Goal: Task Accomplishment & Management: Manage account settings

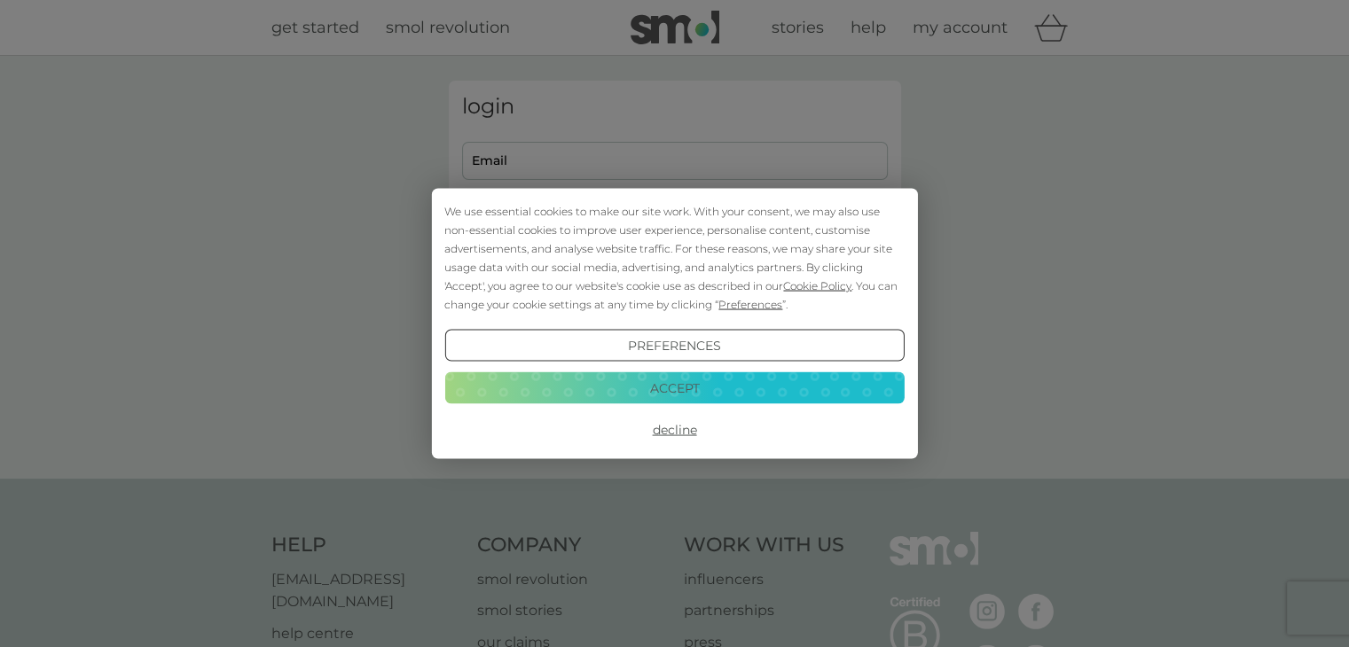
type input "[EMAIL_ADDRESS][DOMAIN_NAME]"
click at [685, 432] on button "Decline" at bounding box center [673, 430] width 459 height 32
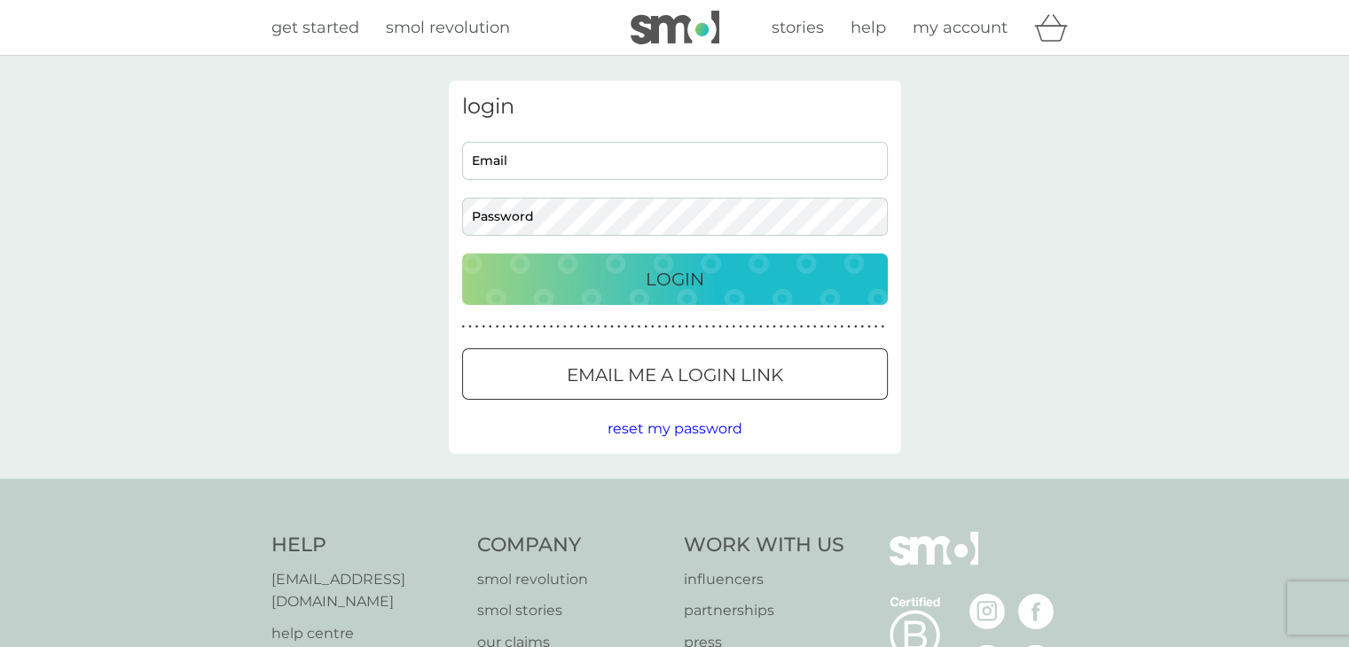
type input "[EMAIL_ADDRESS][DOMAIN_NAME]"
click at [685, 285] on p "Login" at bounding box center [675, 279] width 59 height 28
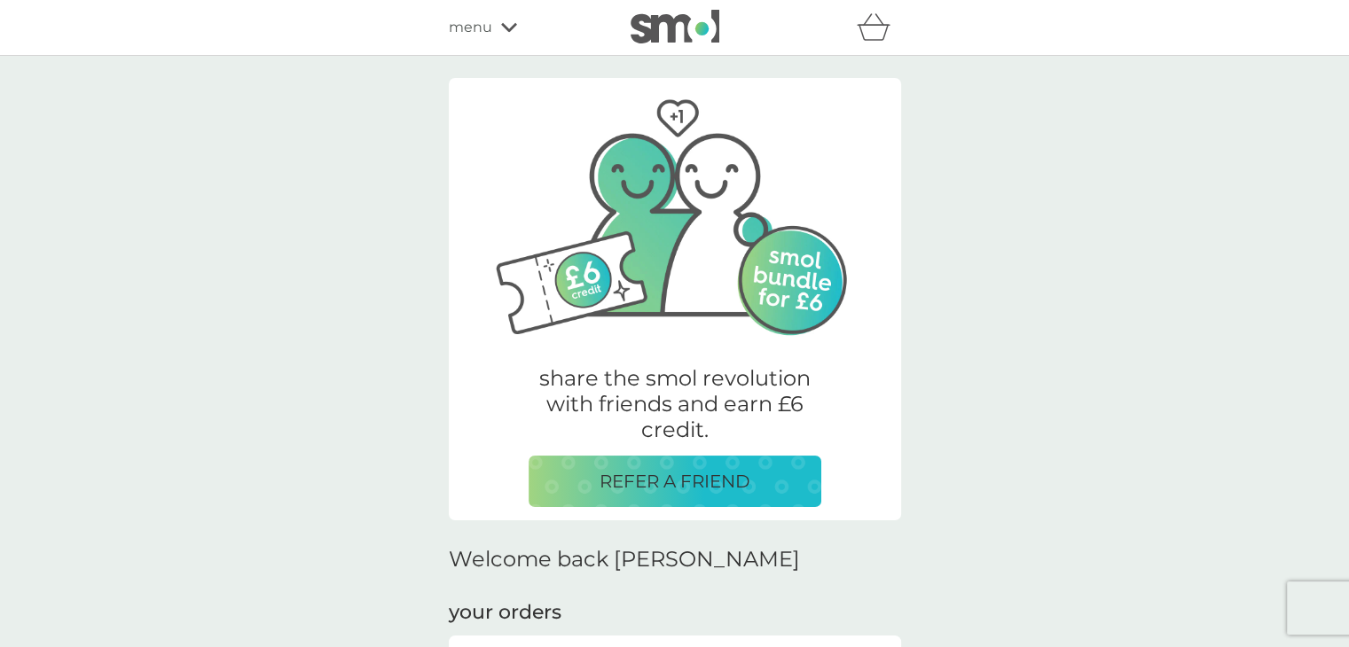
scroll to position [502, 0]
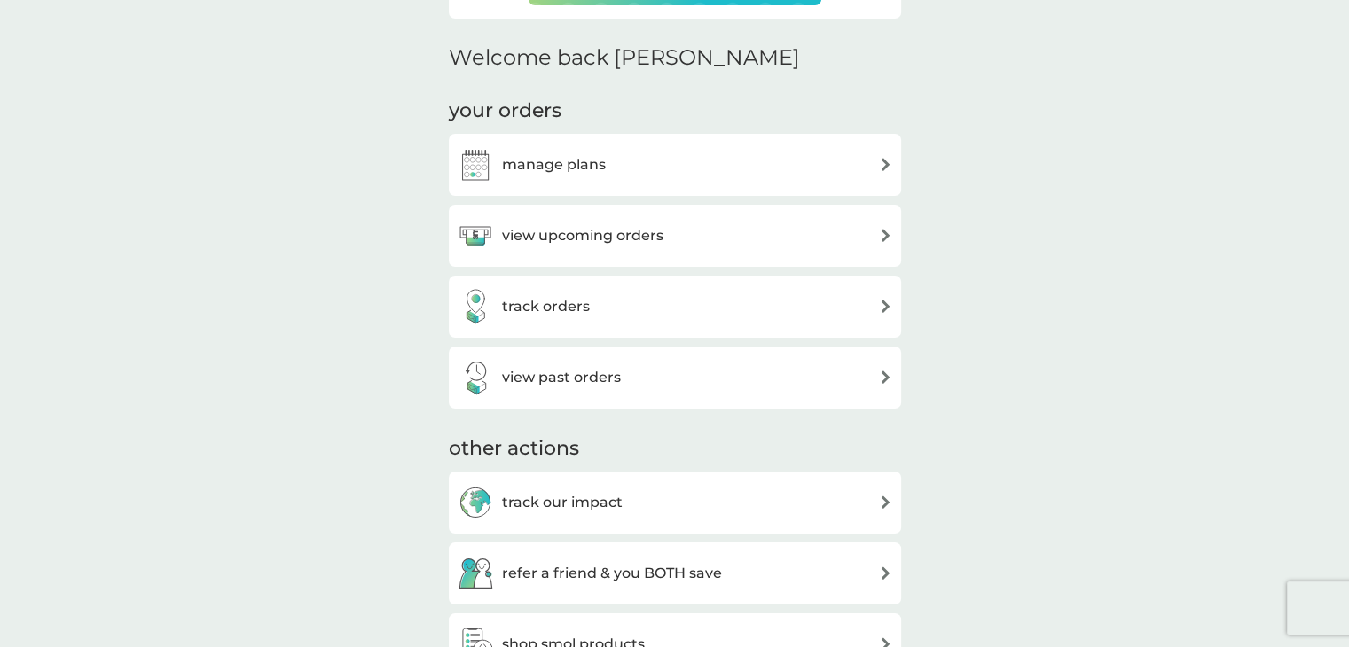
click at [775, 235] on div "view upcoming orders" at bounding box center [675, 235] width 434 height 35
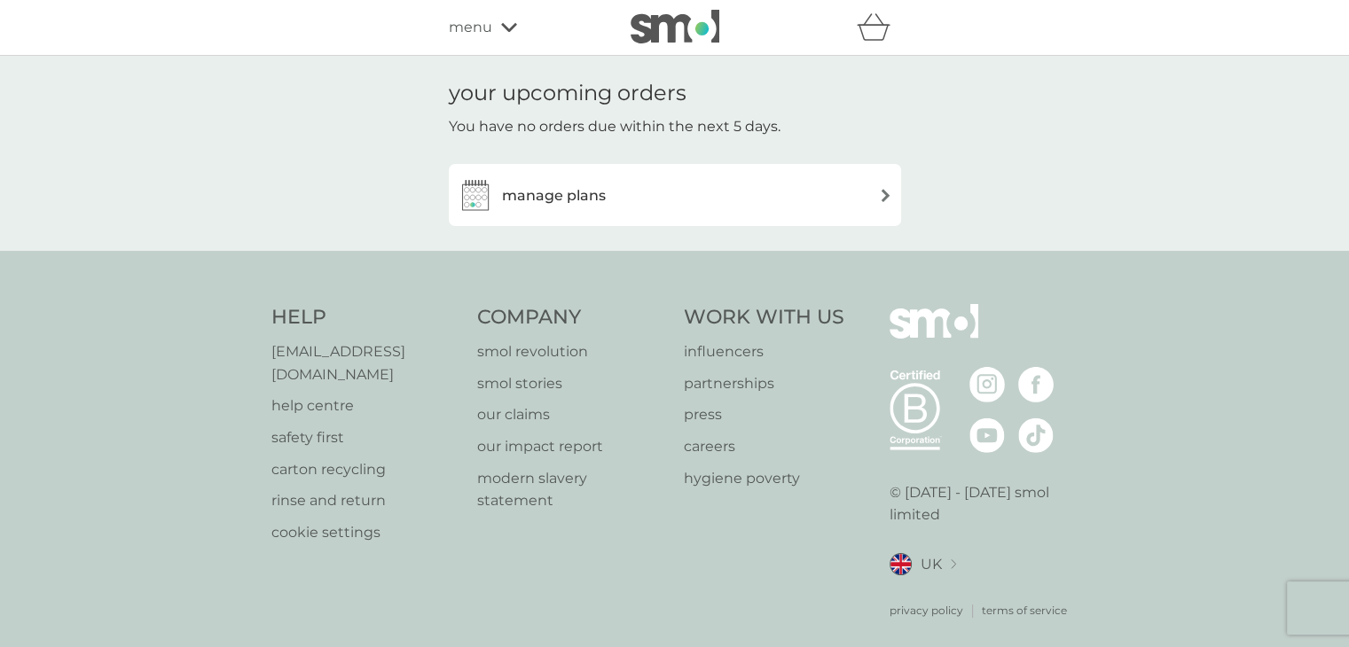
click at [848, 199] on div "manage plans" at bounding box center [675, 194] width 434 height 35
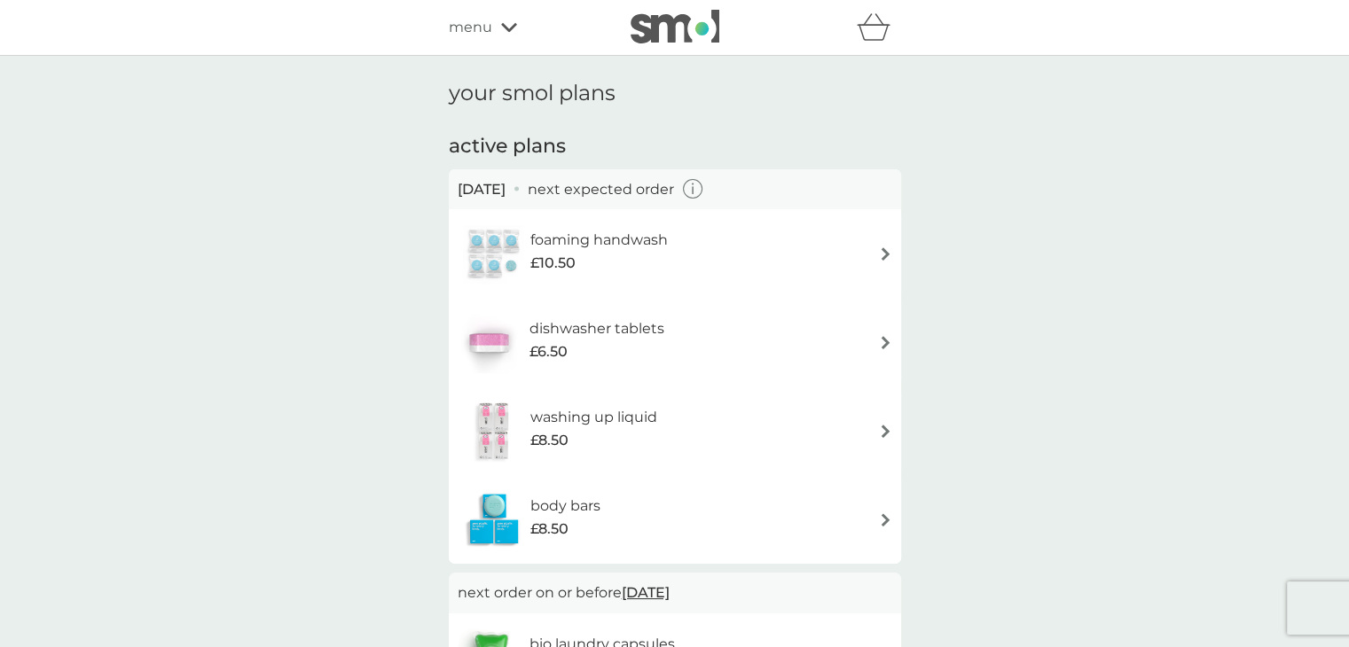
click at [703, 192] on icon "button" at bounding box center [693, 189] width 20 height 20
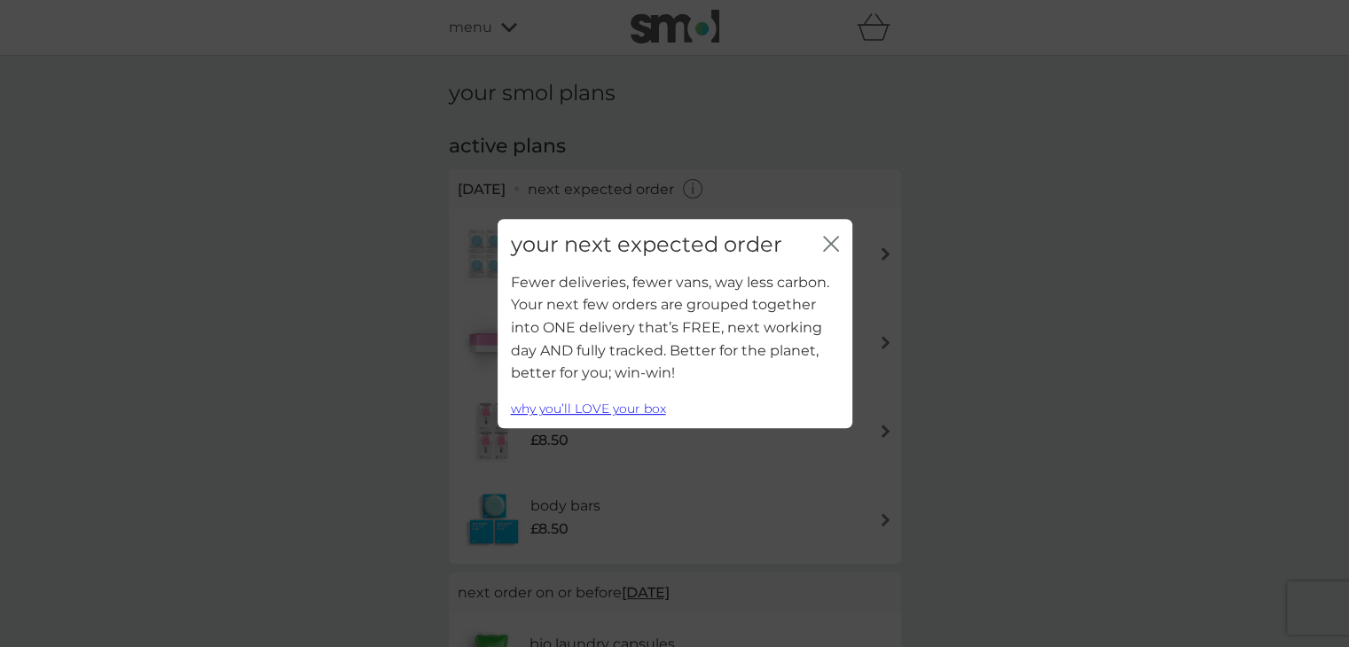
click at [835, 237] on icon "close" at bounding box center [831, 244] width 16 height 16
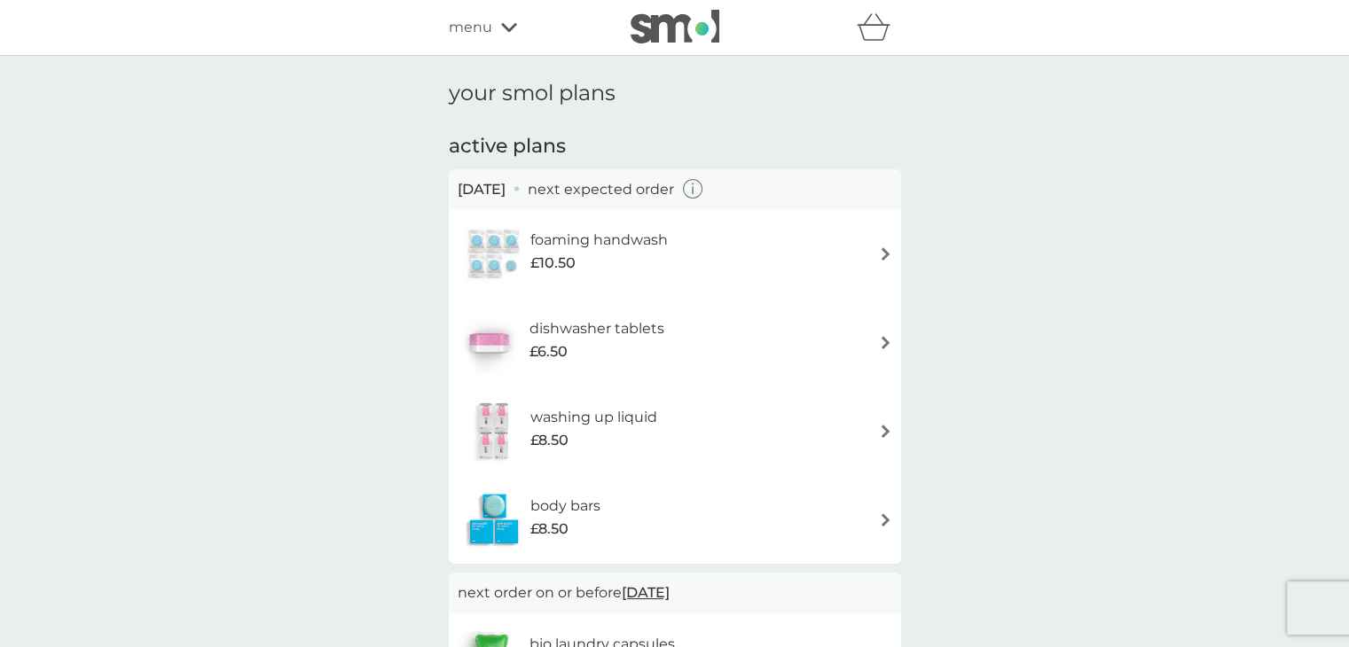
click at [693, 186] on icon "button" at bounding box center [693, 190] width 2 height 8
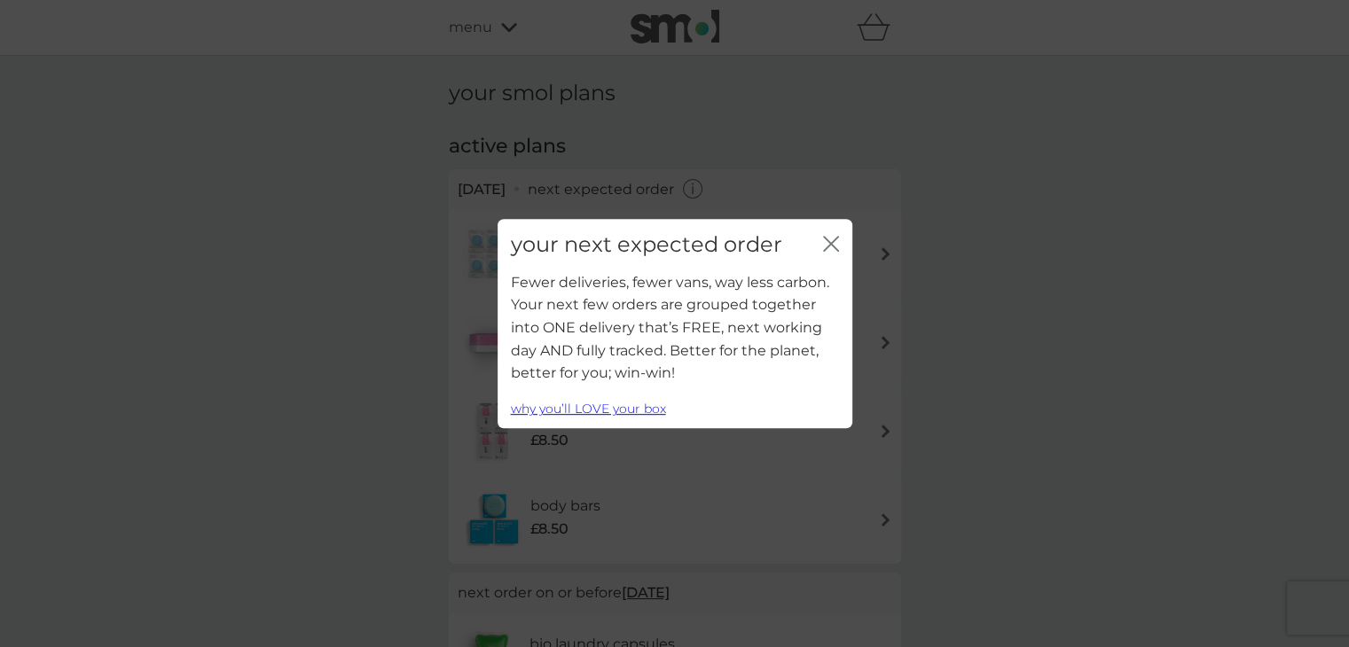
click at [831, 248] on icon "close" at bounding box center [831, 244] width 16 height 16
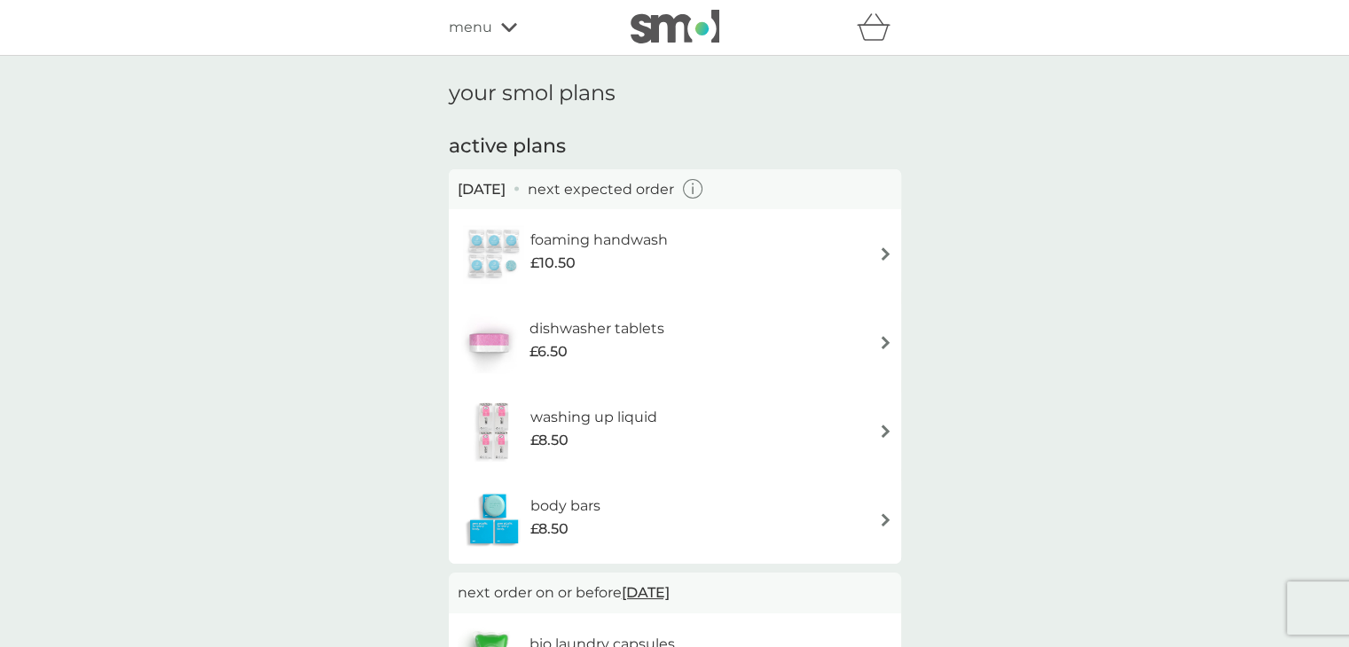
click at [476, 26] on span "menu" at bounding box center [470, 27] width 43 height 23
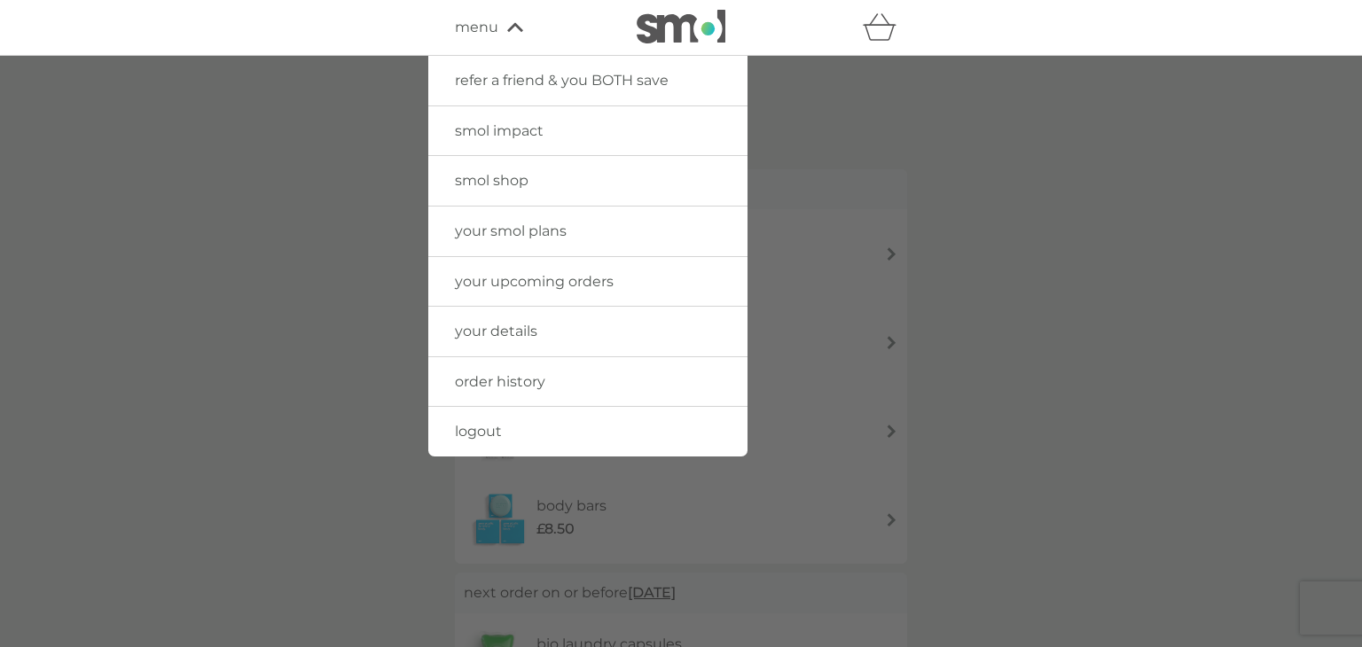
click at [530, 278] on span "your upcoming orders" at bounding box center [534, 281] width 159 height 17
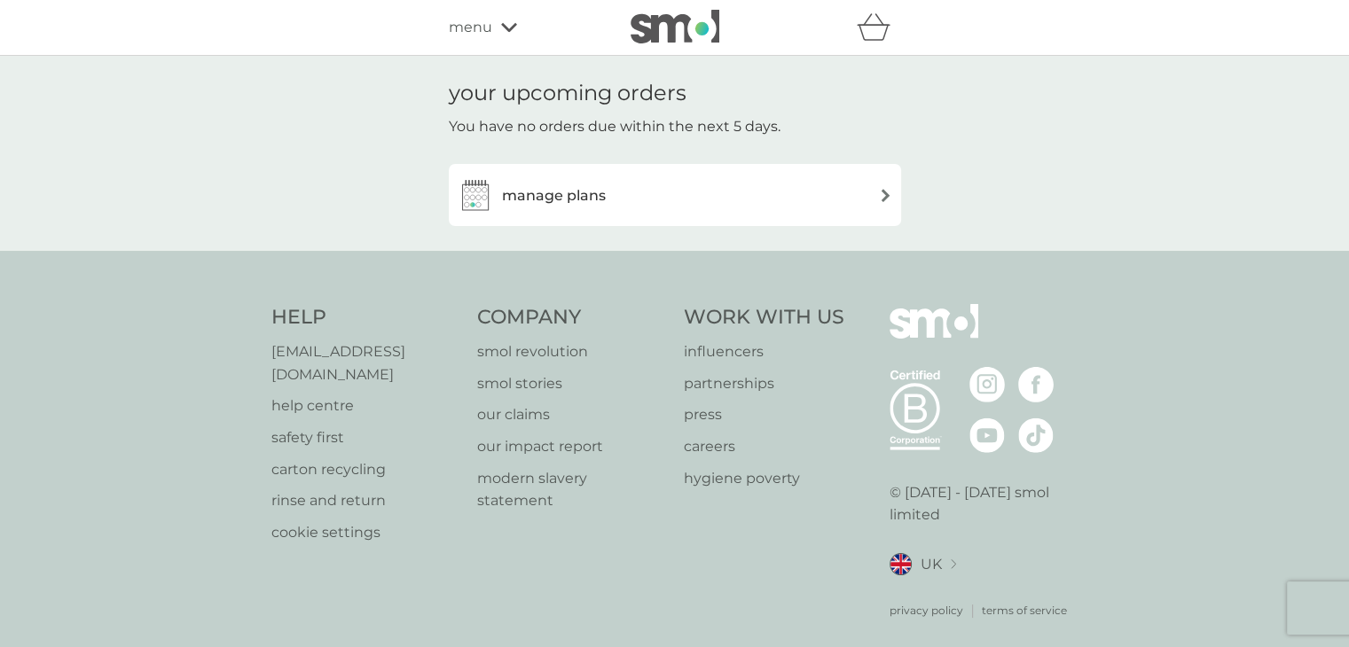
click at [575, 203] on h3 "manage plans" at bounding box center [554, 195] width 104 height 23
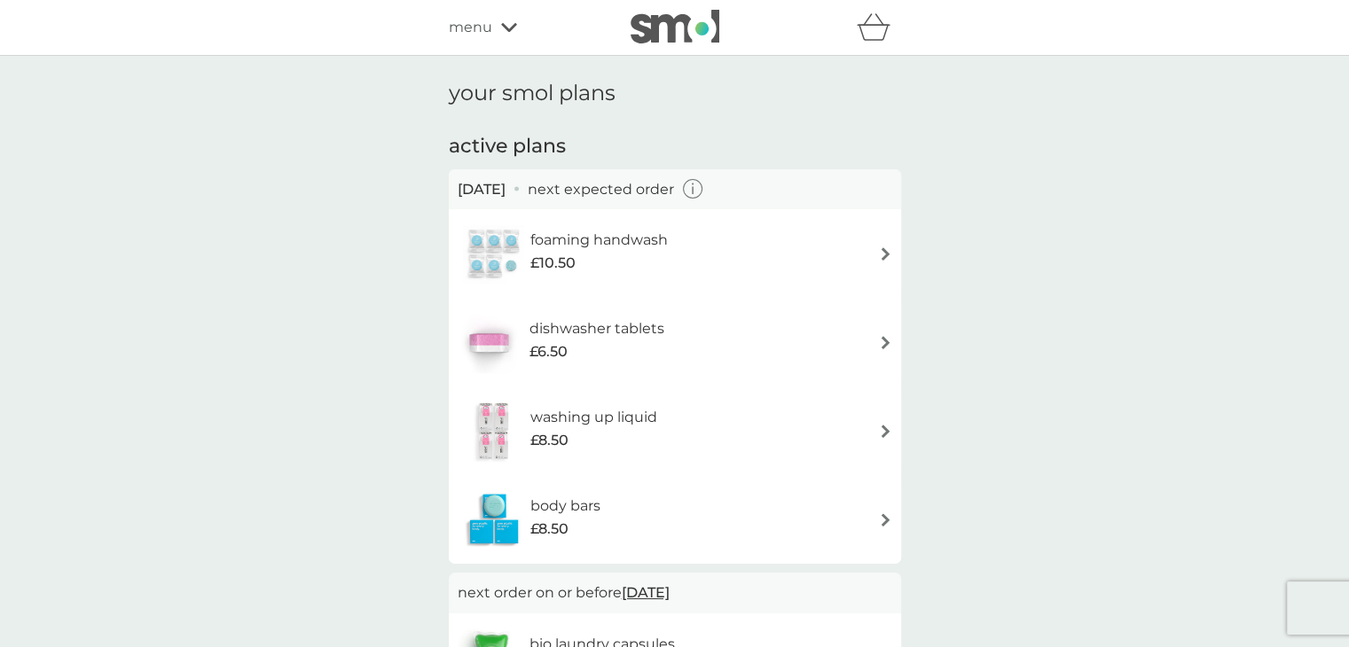
click at [642, 22] on img at bounding box center [674, 27] width 89 height 34
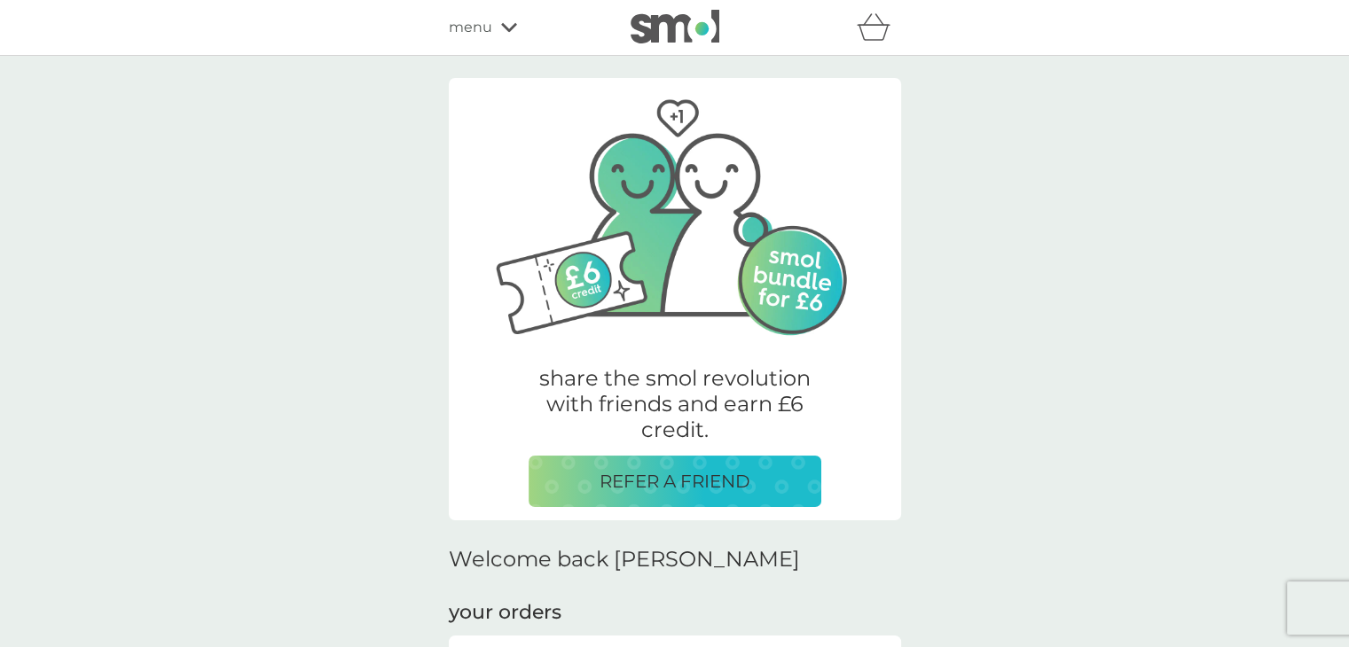
scroll to position [502, 0]
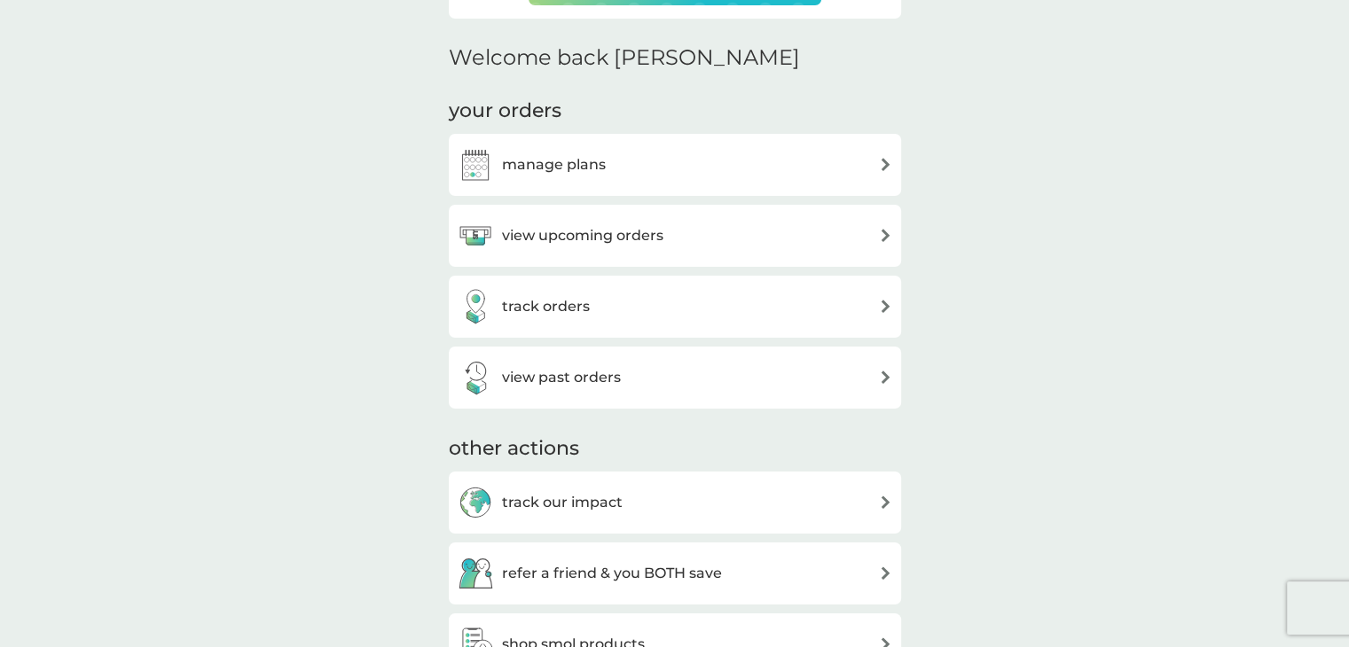
click at [571, 372] on h3 "view past orders" at bounding box center [561, 377] width 119 height 23
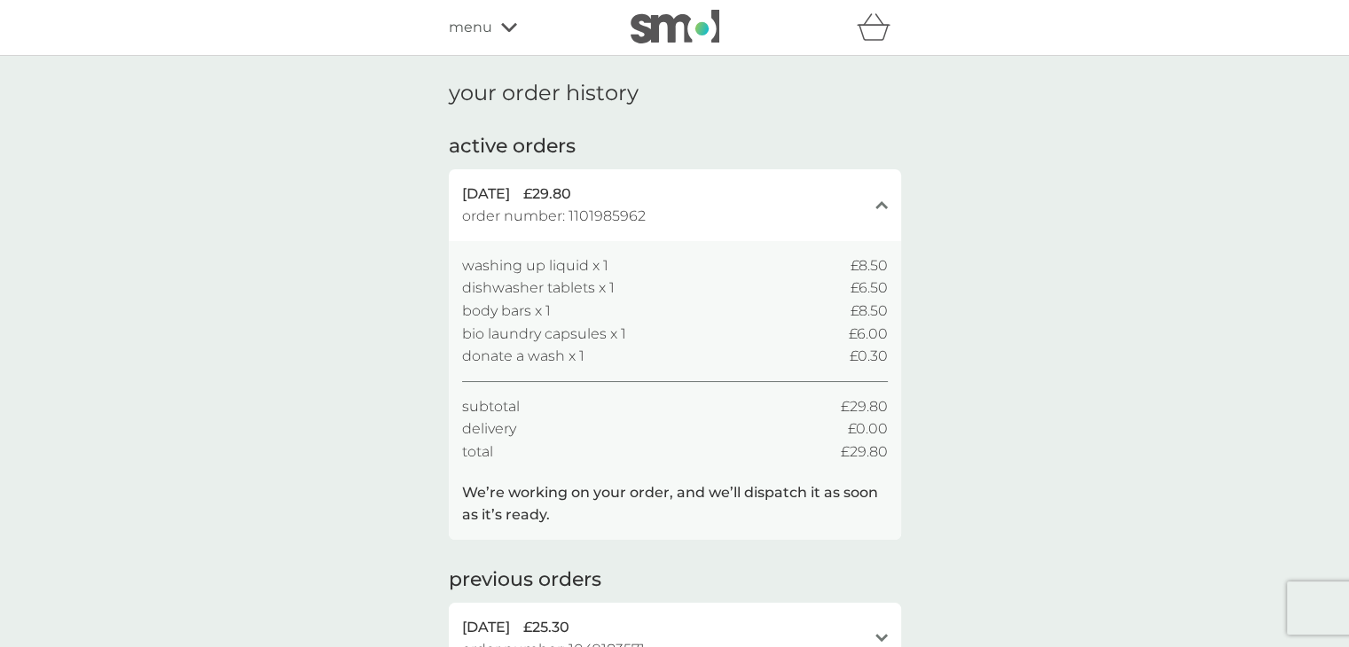
click at [488, 31] on span "menu" at bounding box center [470, 27] width 43 height 23
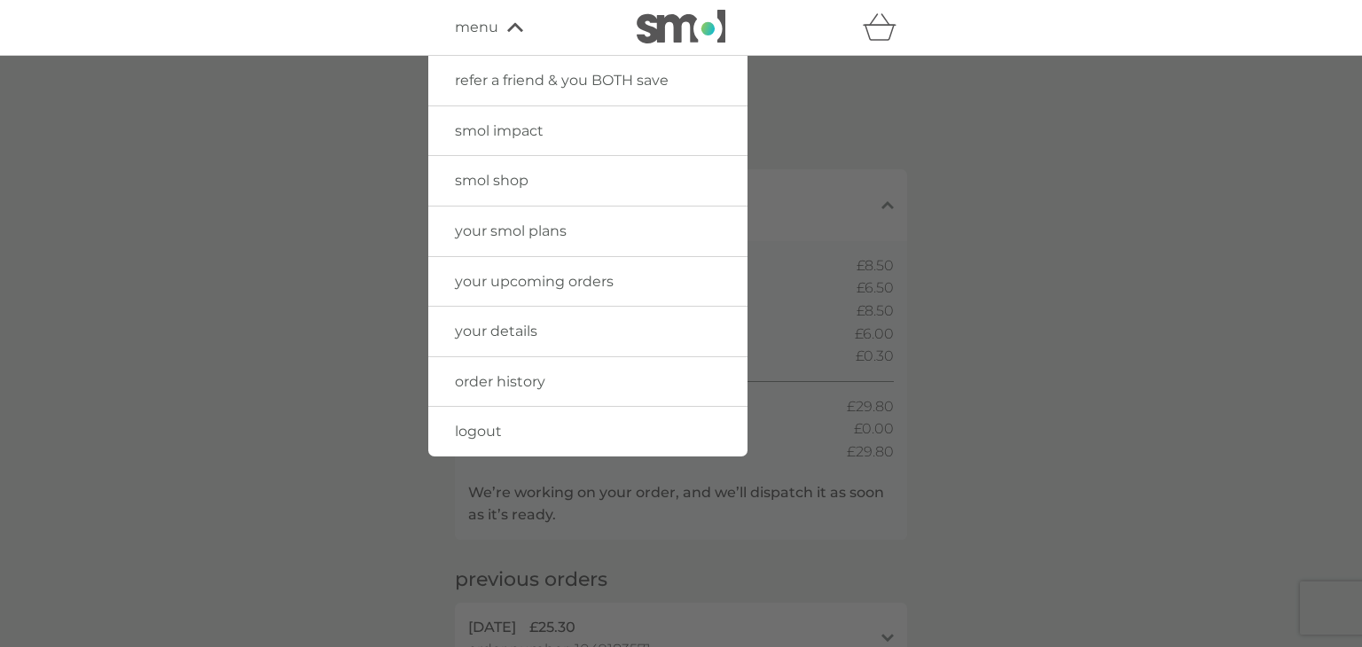
click at [539, 274] on span "your upcoming orders" at bounding box center [534, 281] width 159 height 17
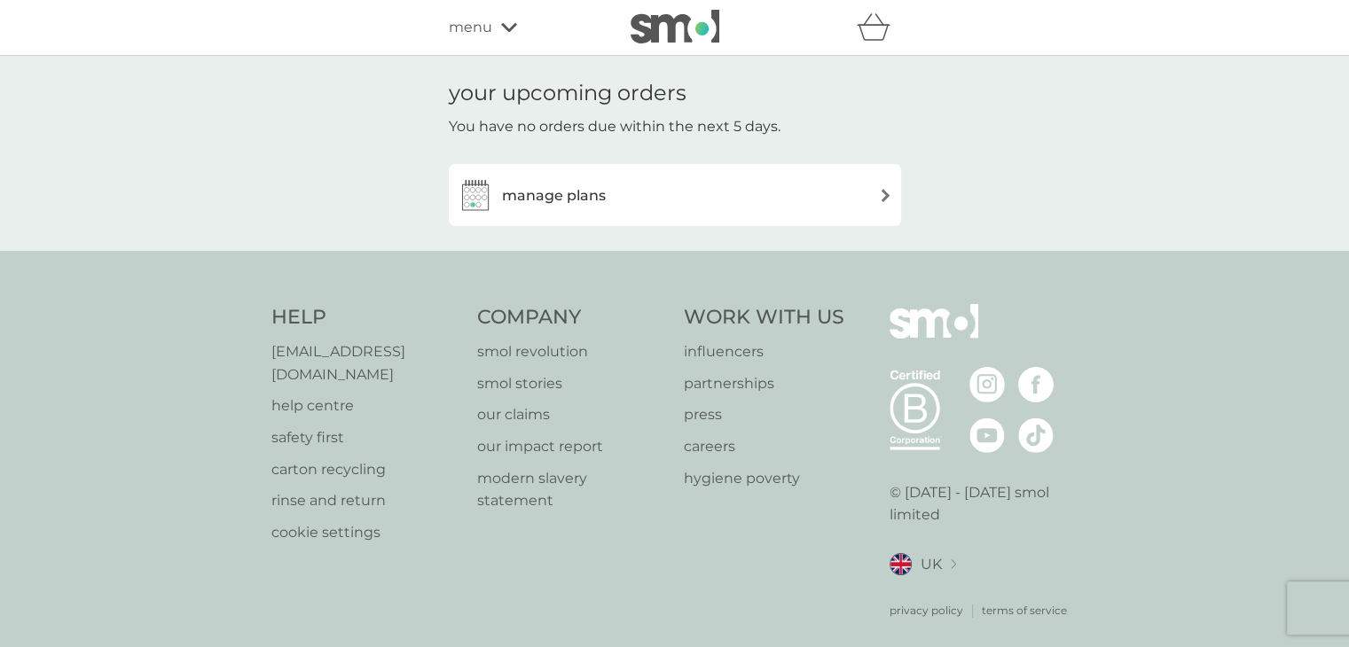
click at [848, 202] on div "manage plans" at bounding box center [675, 194] width 434 height 35
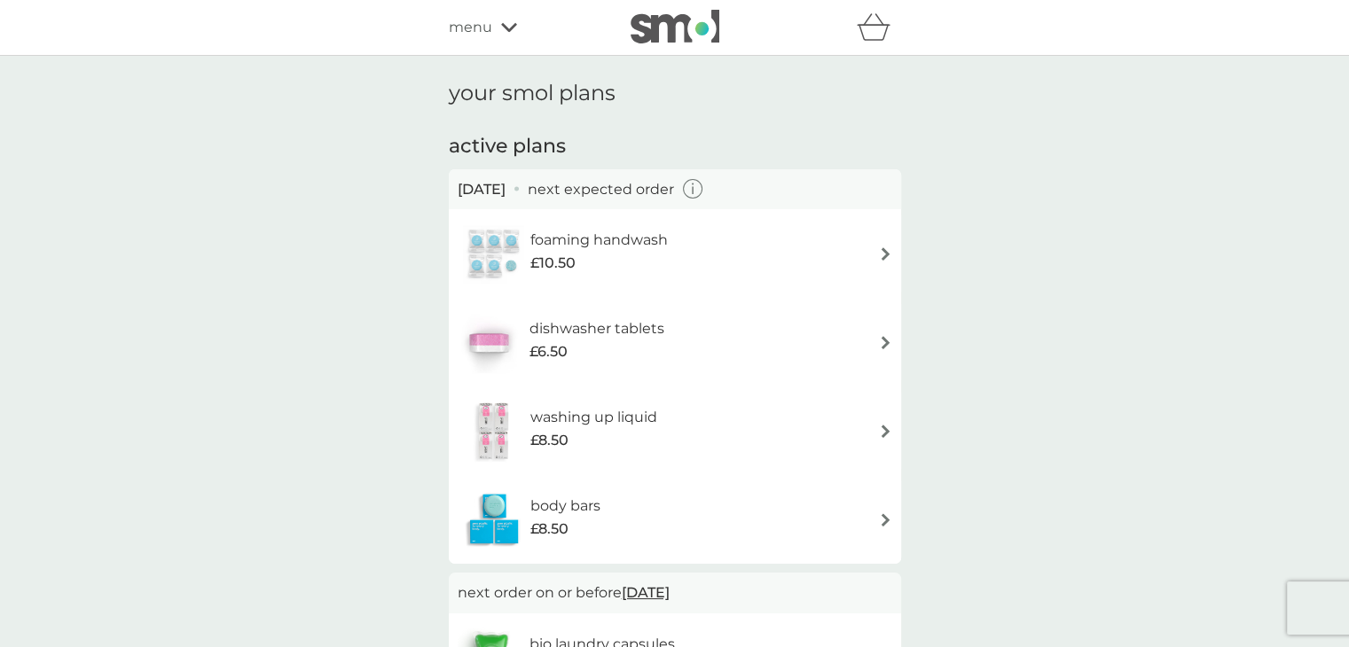
click at [703, 189] on icon "button" at bounding box center [693, 189] width 20 height 20
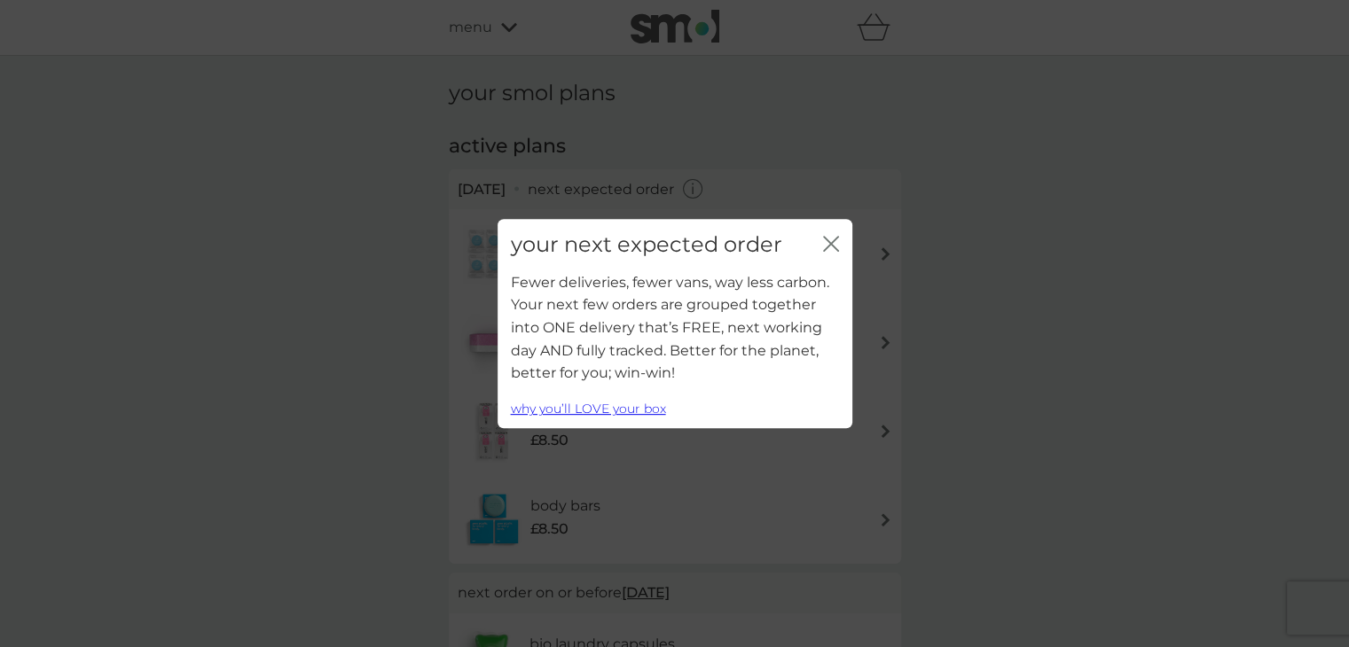
click at [831, 240] on icon "close" at bounding box center [831, 244] width 16 height 16
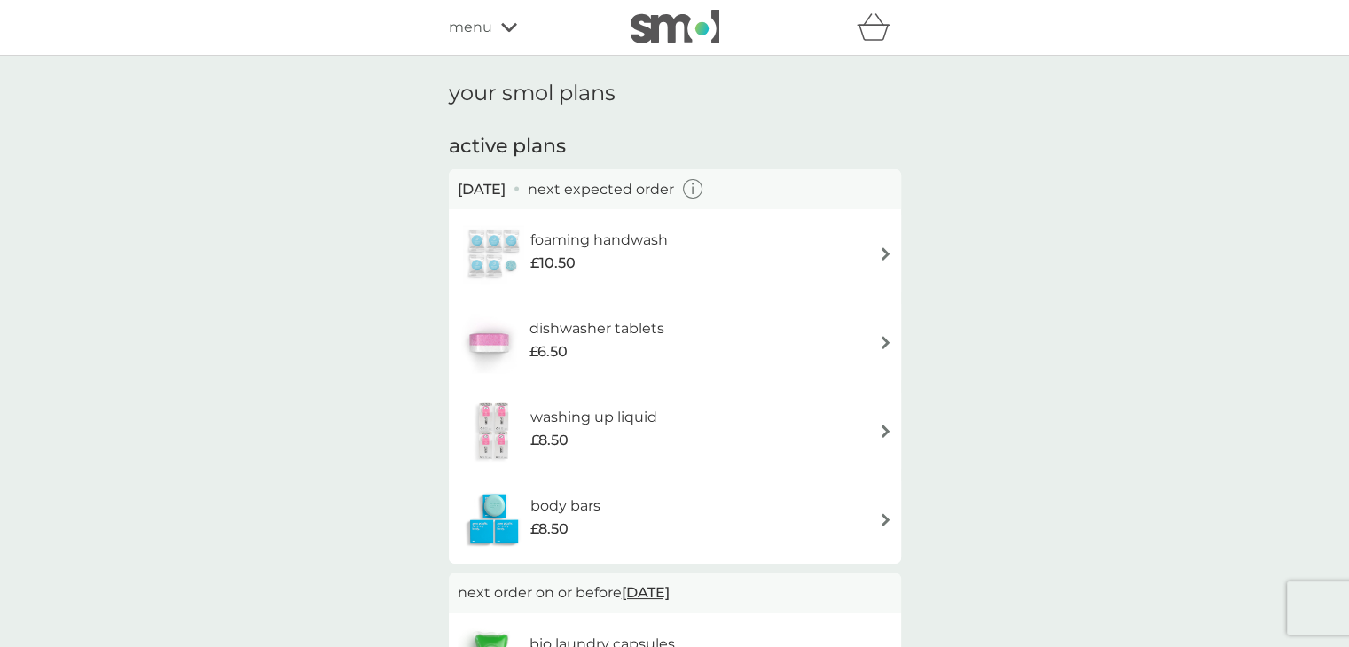
click at [511, 27] on icon at bounding box center [509, 27] width 16 height 9
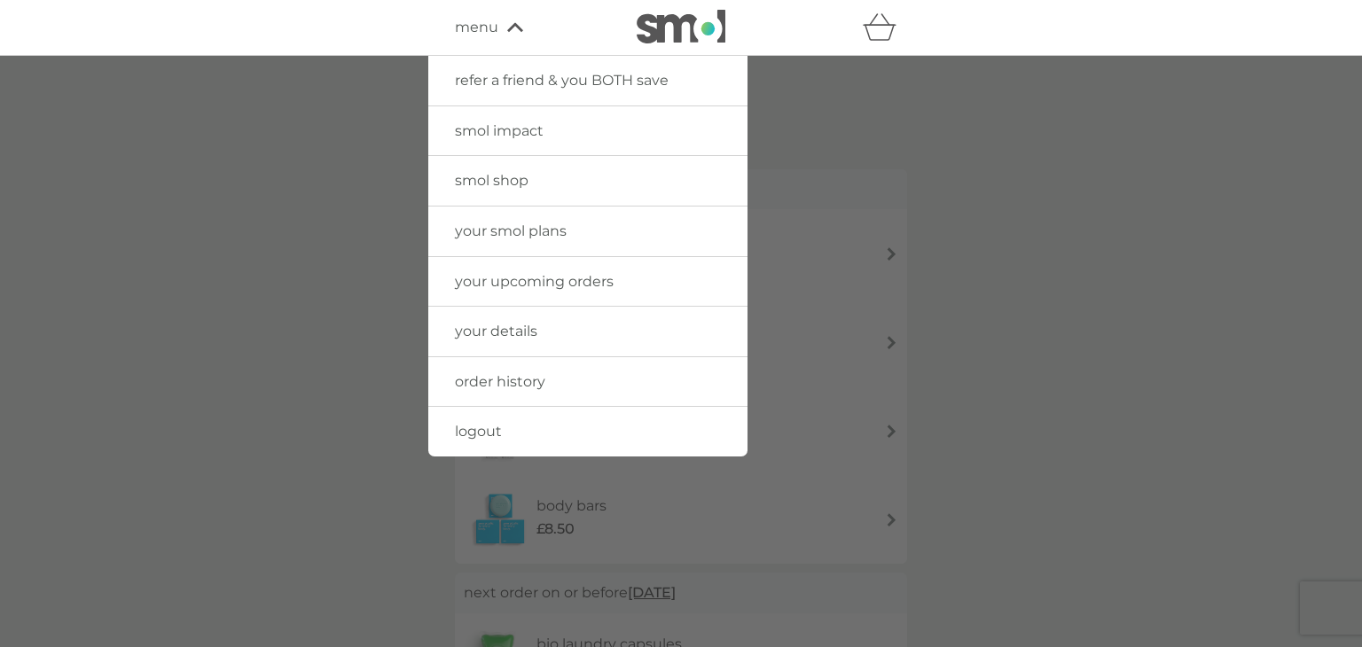
click at [531, 224] on span "your smol plans" at bounding box center [511, 231] width 112 height 17
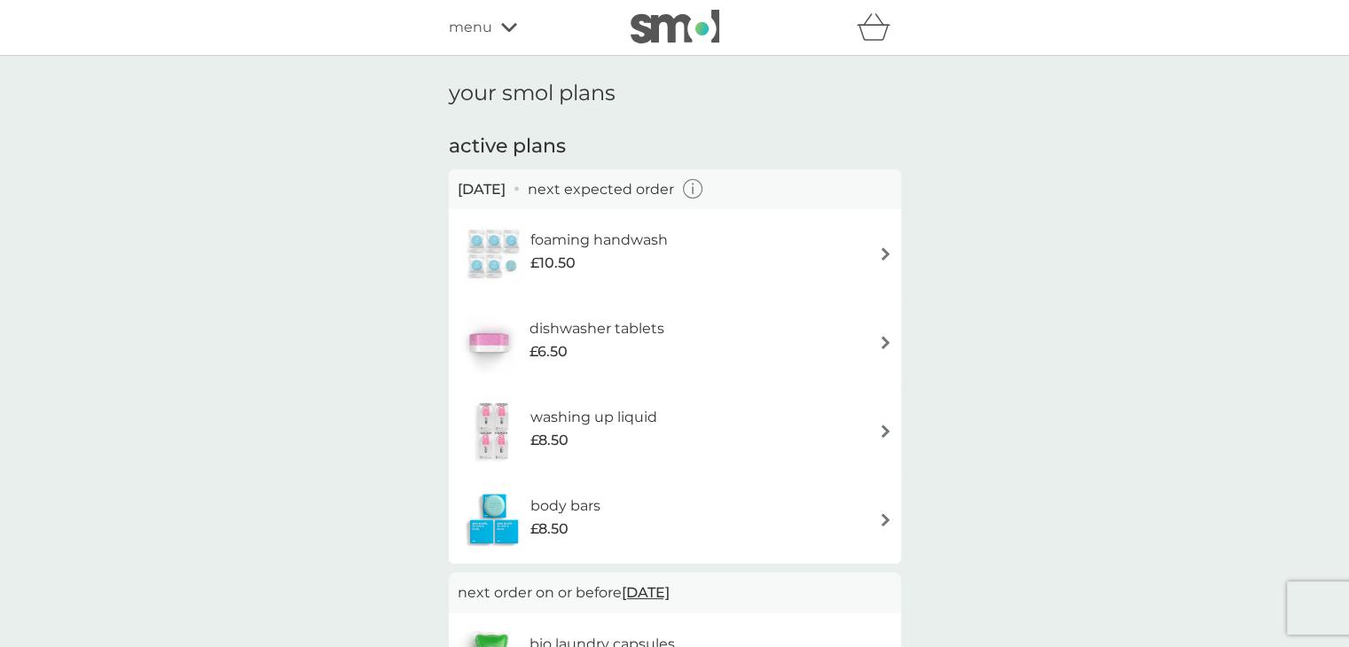
click at [874, 37] on icon "basket" at bounding box center [874, 26] width 34 height 27
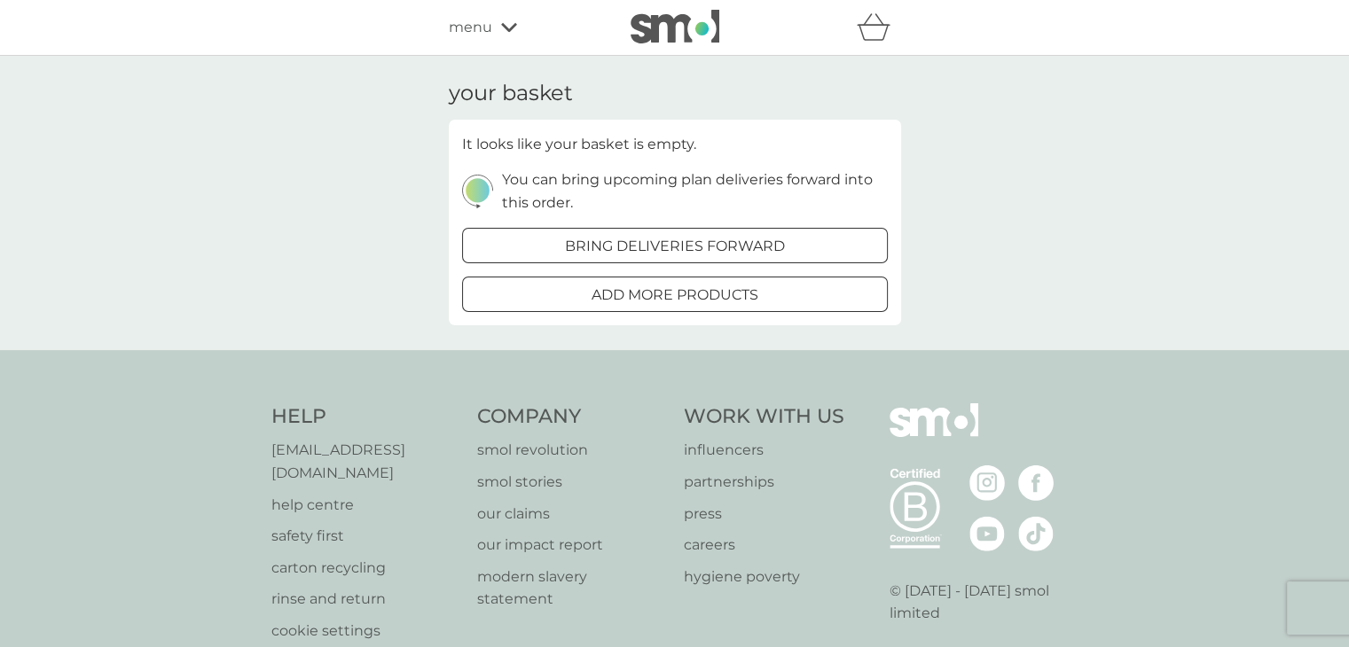
click at [493, 27] on div "menu" at bounding box center [524, 27] width 151 height 23
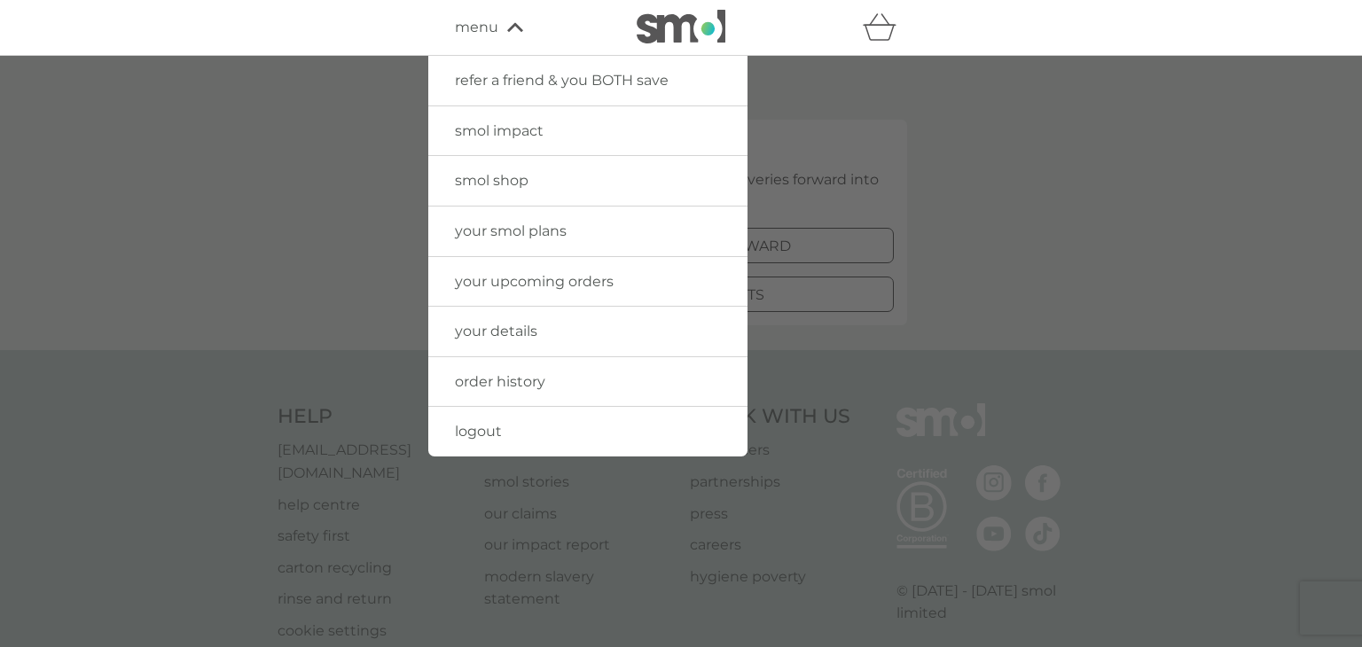
click at [508, 333] on span "your details" at bounding box center [496, 331] width 82 height 17
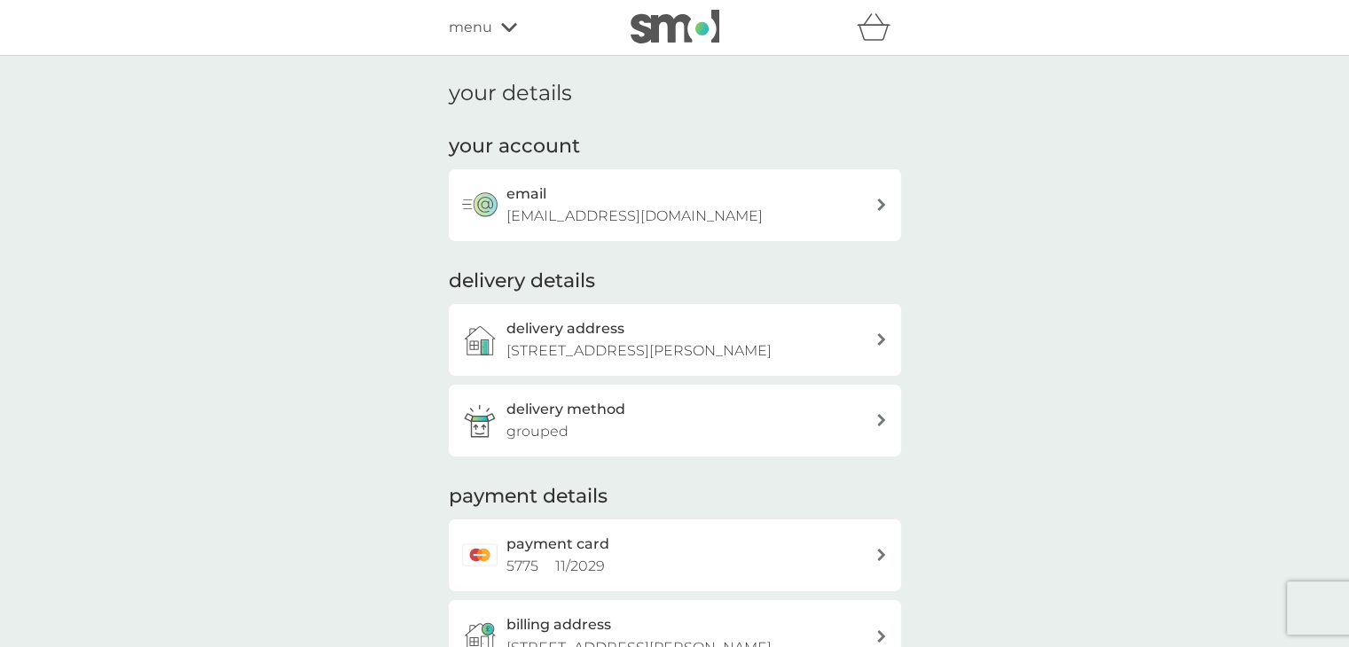
click at [602, 205] on p "[EMAIL_ADDRESS][DOMAIN_NAME]" at bounding box center [634, 216] width 256 height 23
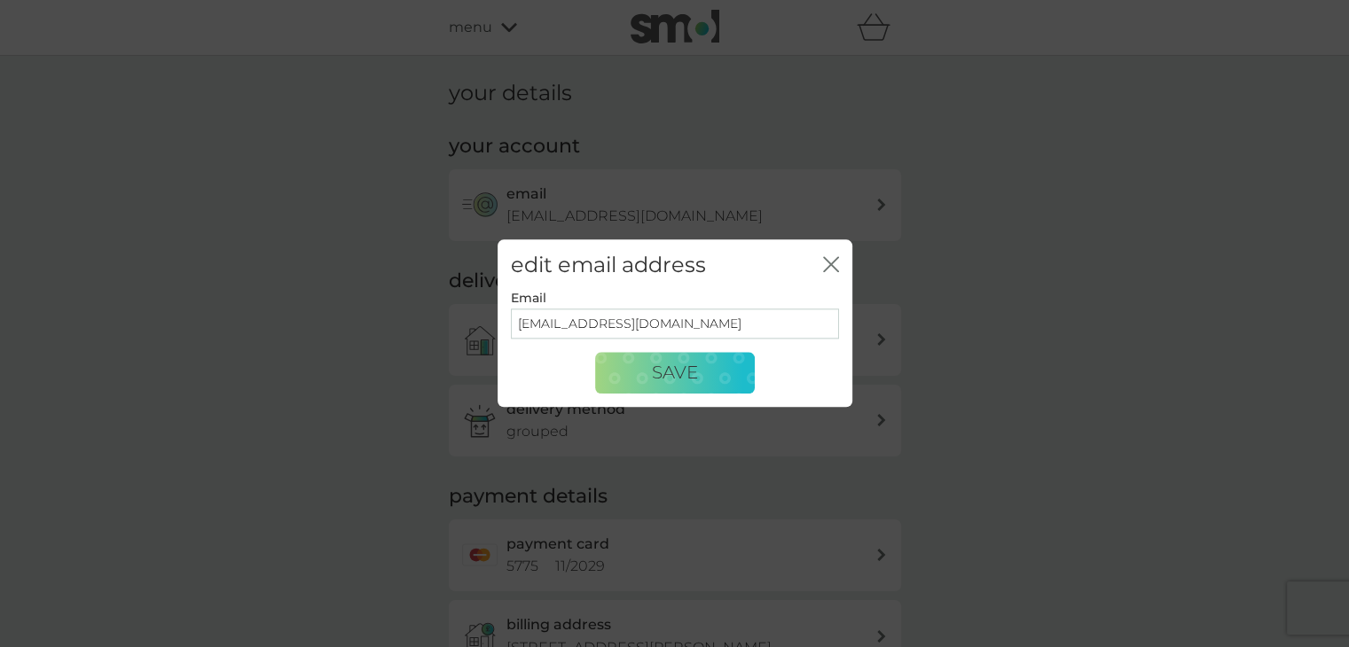
click at [830, 263] on icon "close" at bounding box center [827, 264] width 7 height 14
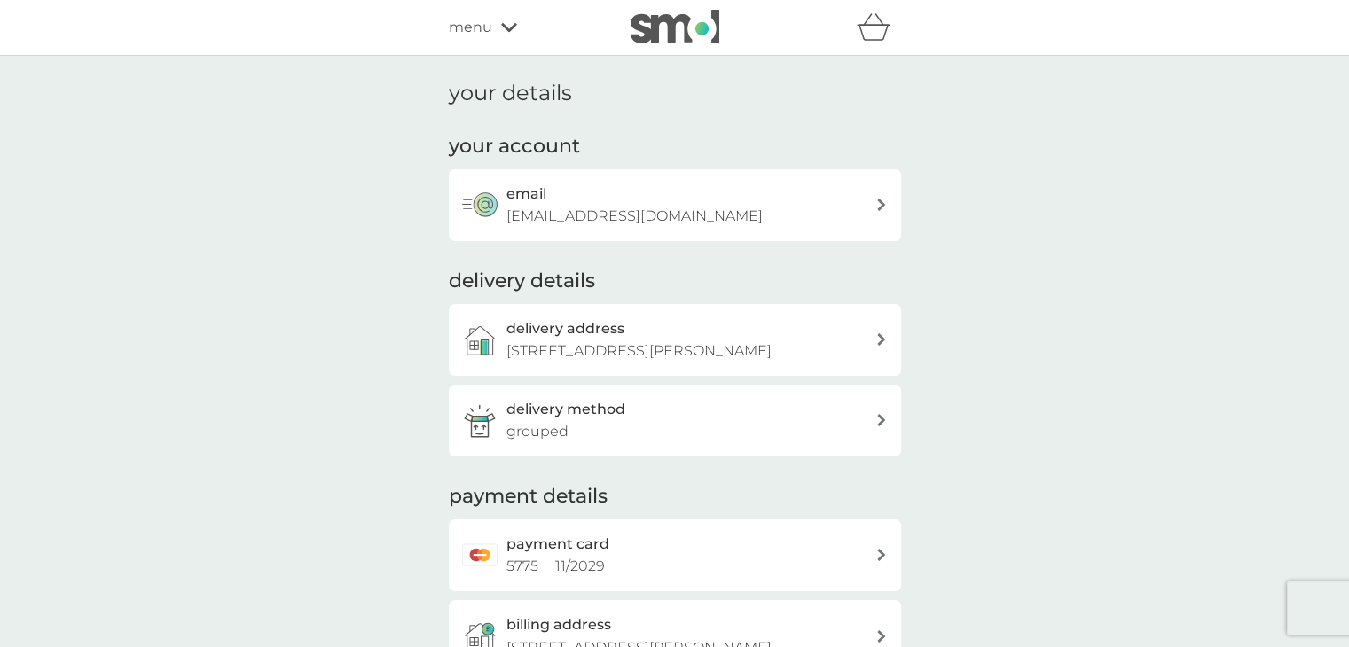
click at [707, 427] on div "delivery method grouped" at bounding box center [690, 420] width 369 height 45
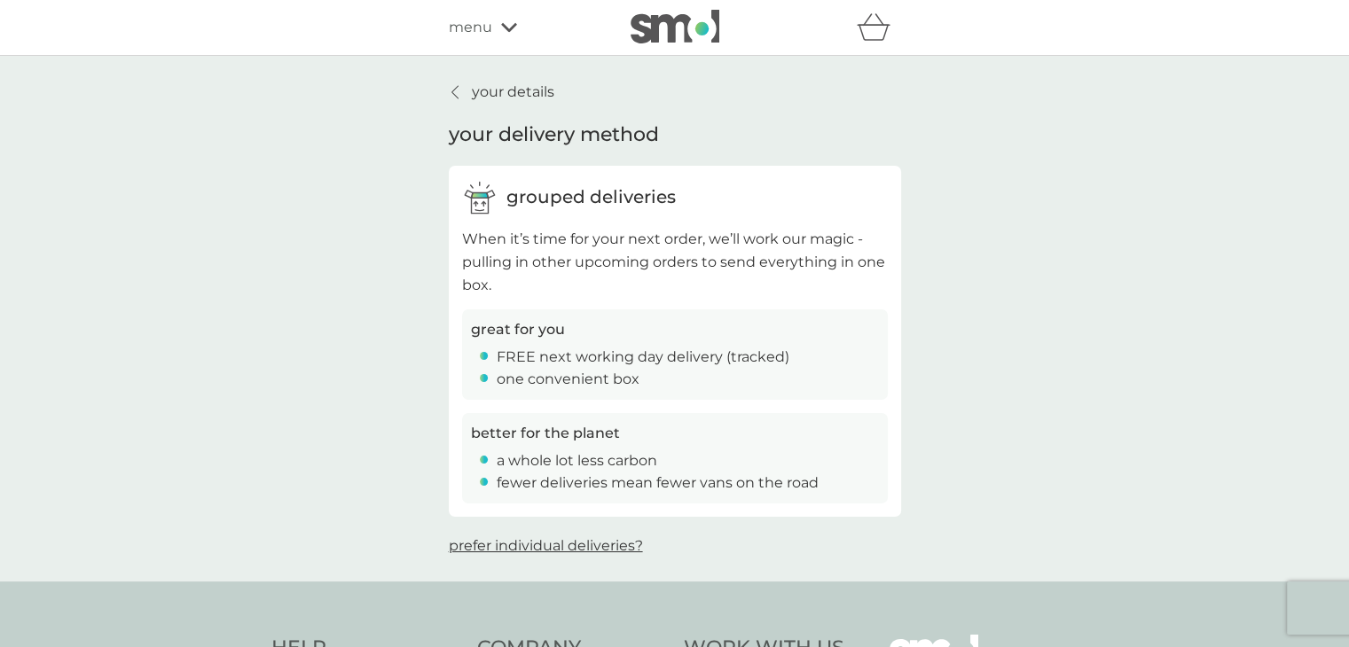
click at [454, 90] on icon at bounding box center [454, 92] width 7 height 14
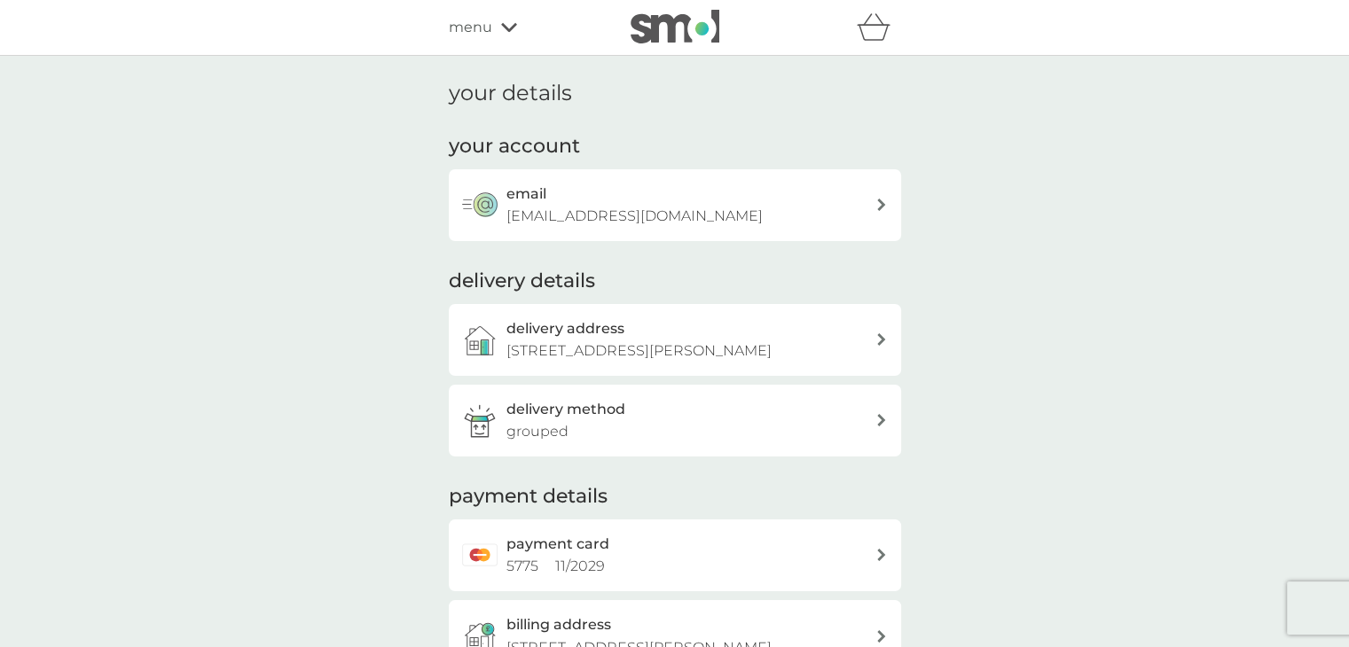
click at [511, 21] on div "menu" at bounding box center [524, 27] width 151 height 23
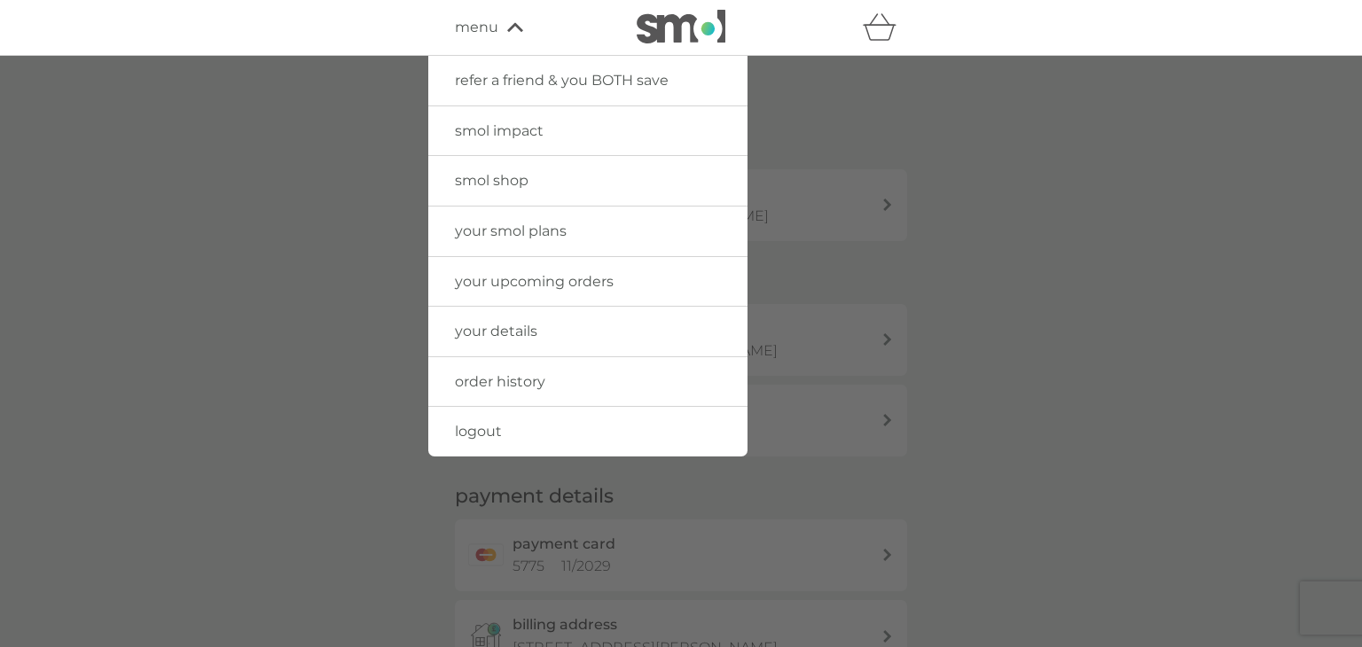
click at [575, 282] on span "your upcoming orders" at bounding box center [534, 281] width 159 height 17
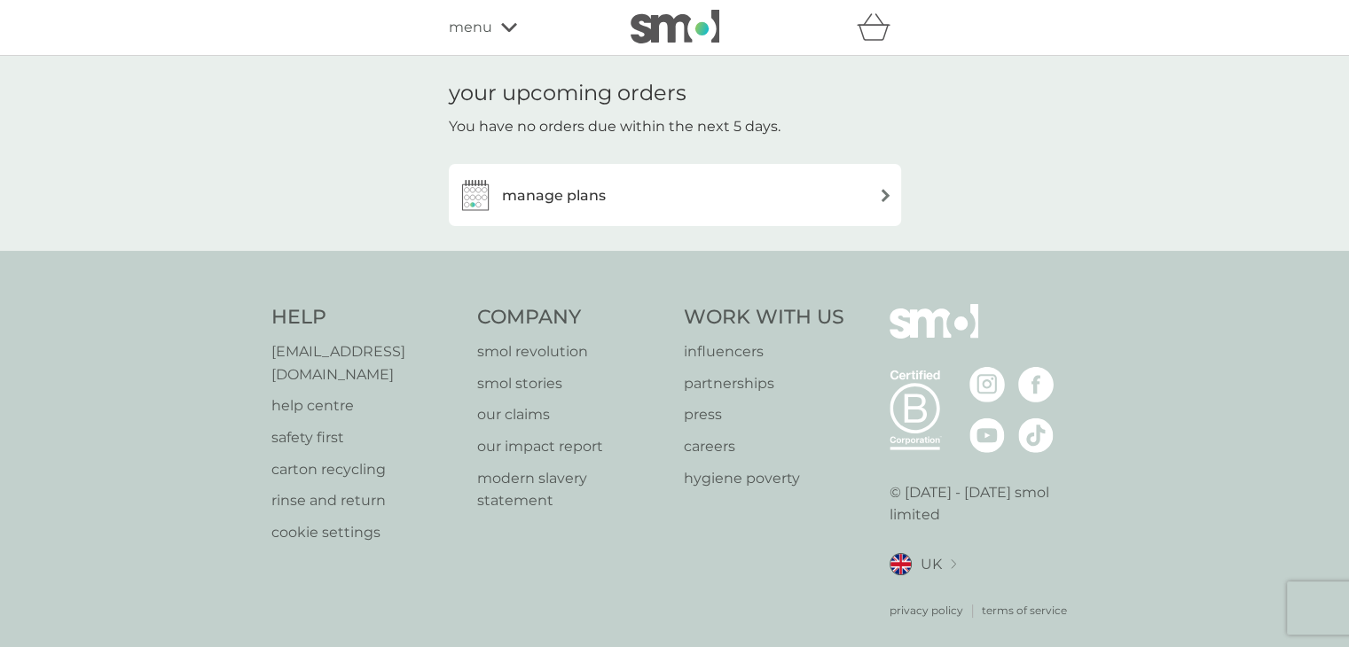
click at [573, 195] on h3 "manage plans" at bounding box center [554, 195] width 104 height 23
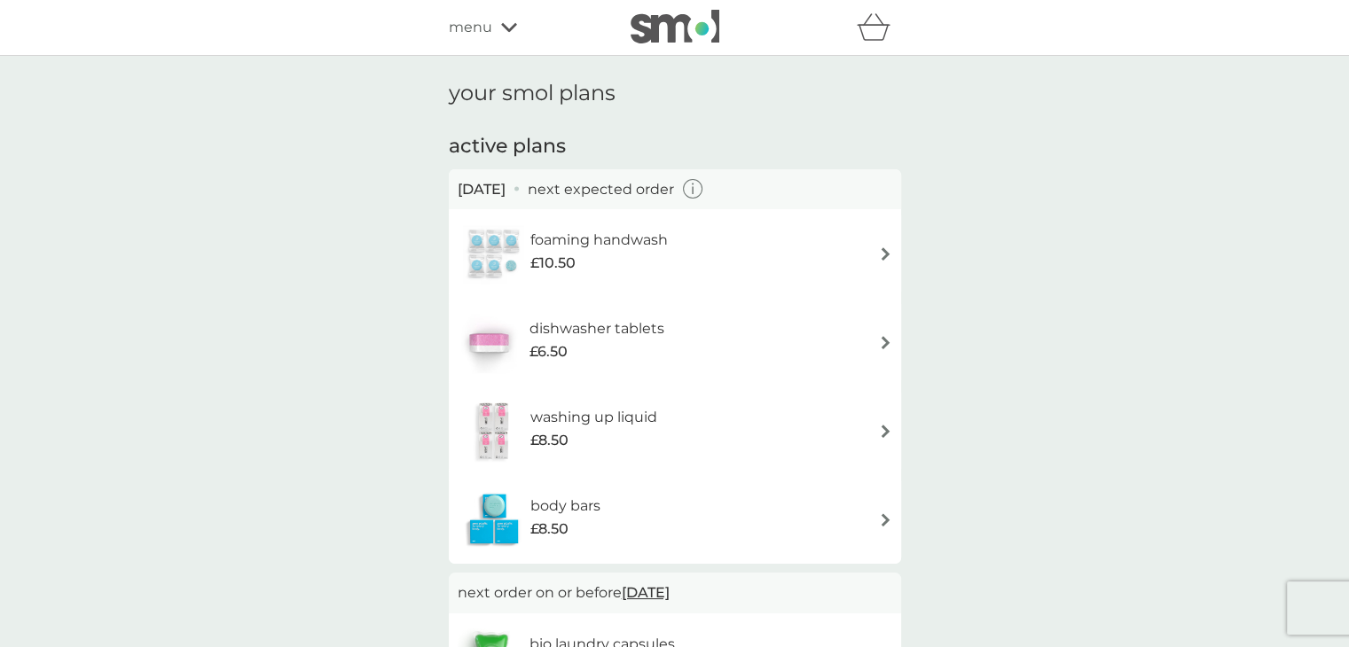
click at [881, 252] on img at bounding box center [885, 253] width 13 height 13
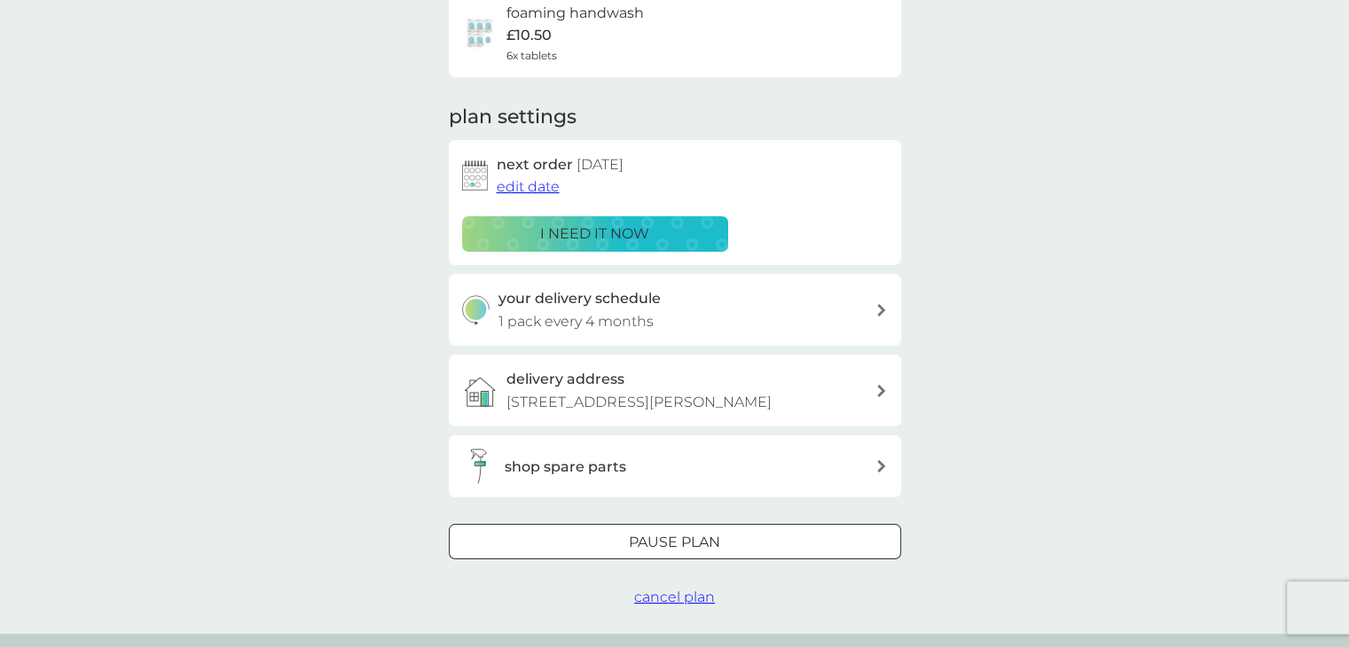
scroll to position [168, 0]
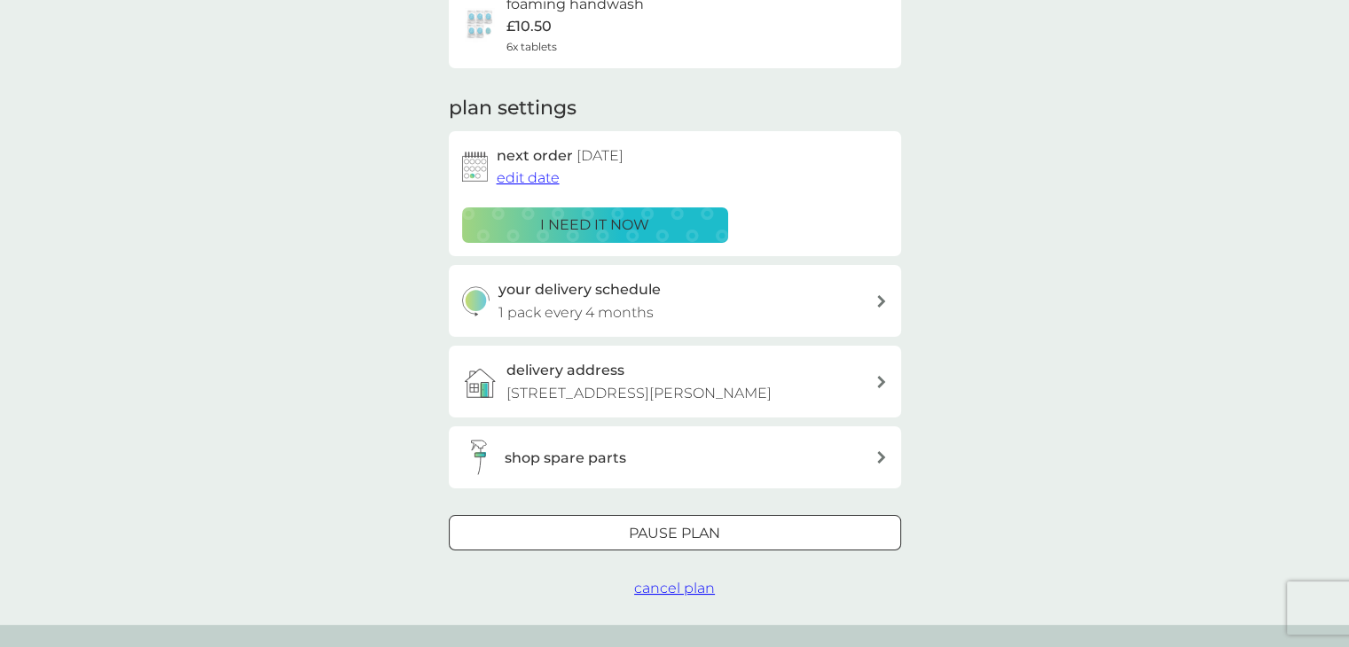
click at [684, 529] on div at bounding box center [675, 534] width 64 height 19
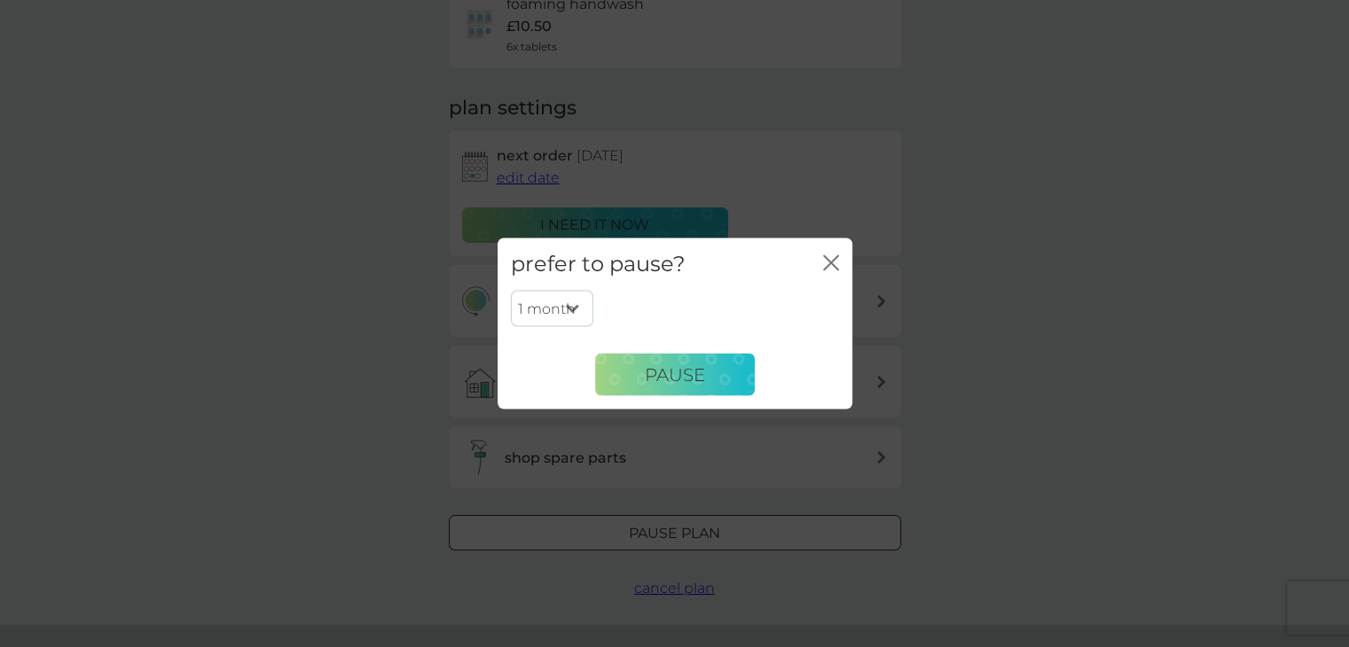
click at [582, 306] on select "1 month 2 months 3 months 4 months 5 months 6 months" at bounding box center [552, 308] width 82 height 37
select select "3"
click at [511, 290] on select "1 month 2 months 3 months 4 months 5 months 6 months" at bounding box center [552, 308] width 82 height 37
click at [646, 379] on span "Pause" at bounding box center [675, 374] width 60 height 21
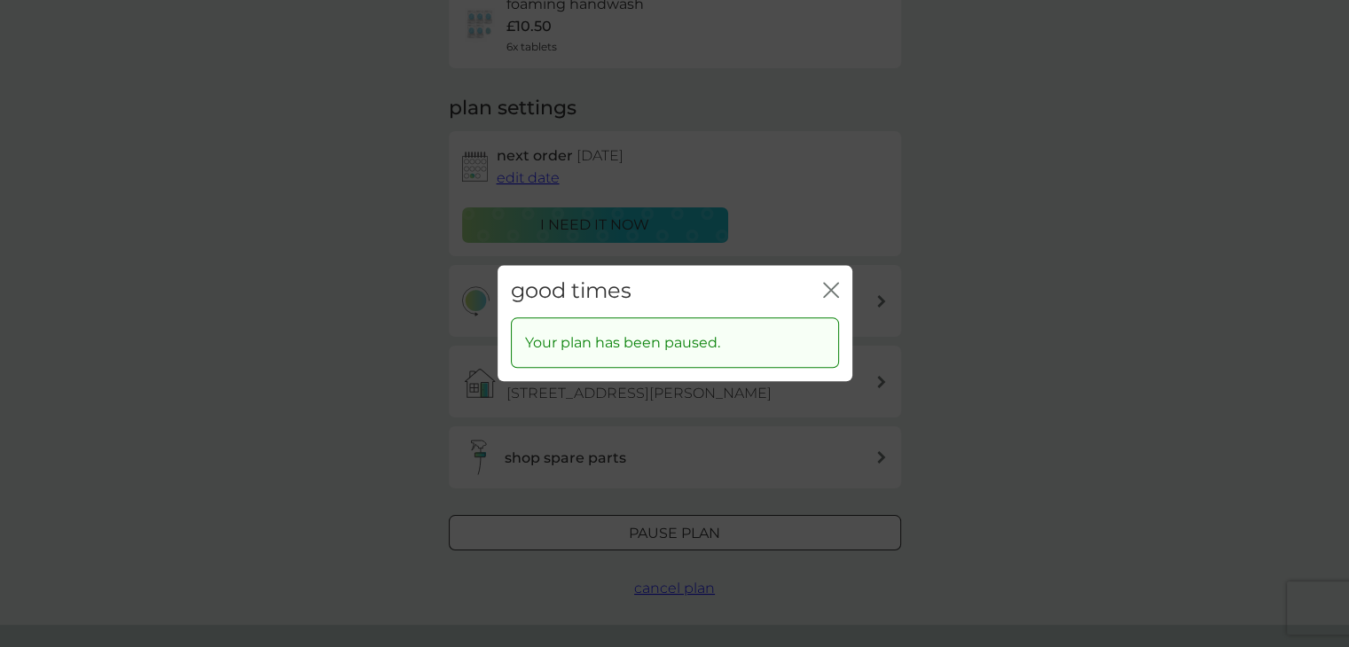
click at [834, 291] on icon "close" at bounding box center [831, 290] width 16 height 16
